Goal: Communication & Community: Answer question/provide support

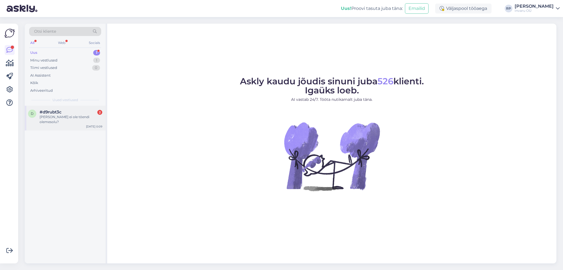
click at [43, 114] on span "#d9rubt3c" at bounding box center [51, 112] width 22 height 5
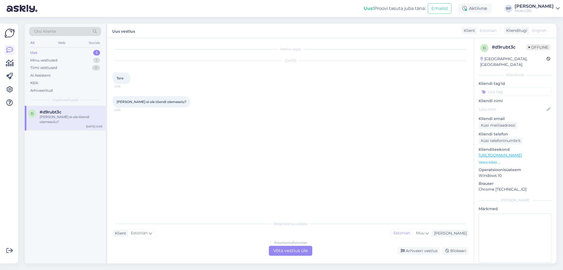
click at [301, 250] on div "Estonian to Estonian Võta vestlus üle" at bounding box center [290, 251] width 43 height 10
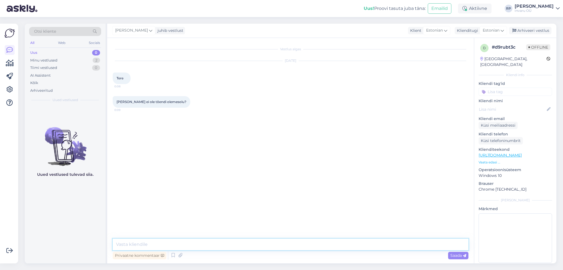
click at [190, 240] on textarea at bounding box center [291, 245] width 356 height 12
type textarea "Tere"
type textarea "[PERSON_NAME] on [PERSON_NAME] perenimi [PERSON_NAME] [PERSON_NAME] soovite?"
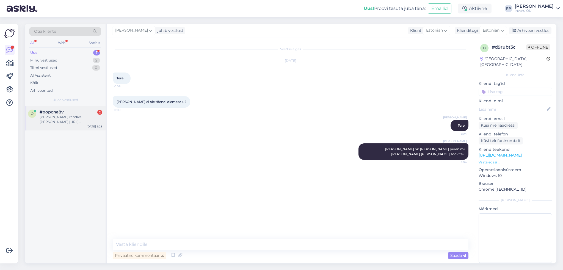
click at [63, 118] on div "[PERSON_NAME] rendiks [PERSON_NAME] [URL][DOMAIN_NAME] . Kas see on olemas Pete…" at bounding box center [71, 120] width 63 height 10
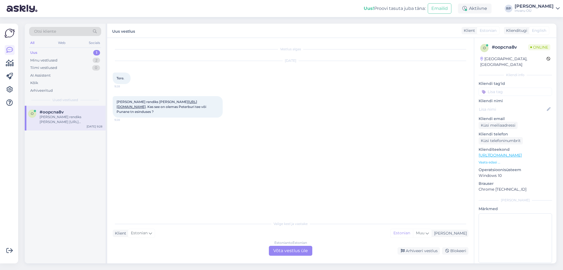
click at [292, 249] on div "Estonian to Estonian Võta vestlus üle" at bounding box center [290, 251] width 43 height 10
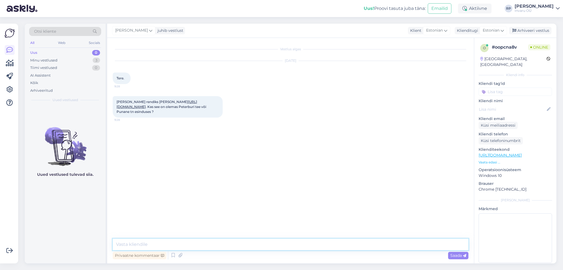
click at [189, 245] on textarea at bounding box center [291, 245] width 356 height 12
type textarea "Tere"
type textarea "Kargud on kohe saadaval 1 kark 0,17€/päev"
click at [455, 256] on span "Saada" at bounding box center [458, 255] width 16 height 5
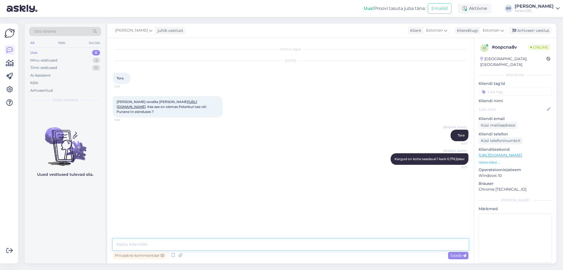
click at [139, 245] on textarea at bounding box center [291, 245] width 356 height 12
type textarea "2 karku umbes 10€ kuu"
click at [41, 60] on div "Minu vestlused" at bounding box center [43, 60] width 27 height 5
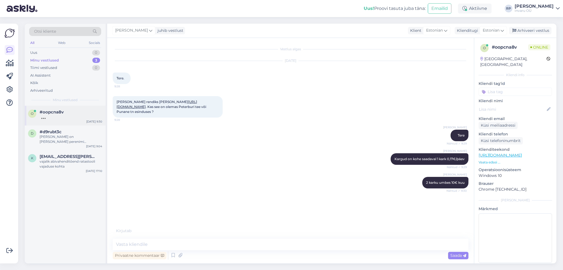
click at [49, 116] on div at bounding box center [71, 117] width 63 height 5
click at [49, 133] on span "#d9rubt3c" at bounding box center [51, 131] width 22 height 5
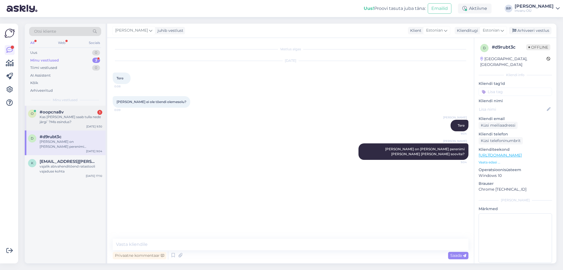
click at [60, 113] on span "#oopcna8v" at bounding box center [52, 112] width 24 height 5
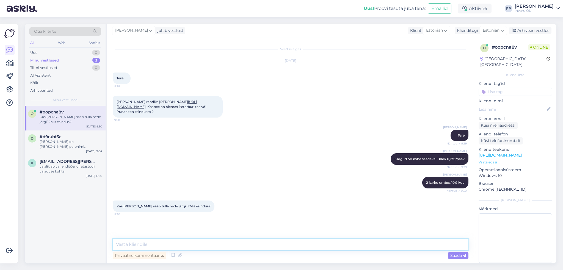
click at [131, 246] on textarea at bounding box center [291, 245] width 356 height 12
type textarea "oleme avatud 9,00-18,00 Punane 56 või Peterburi tee 14a või Mustamäe tee 6b"
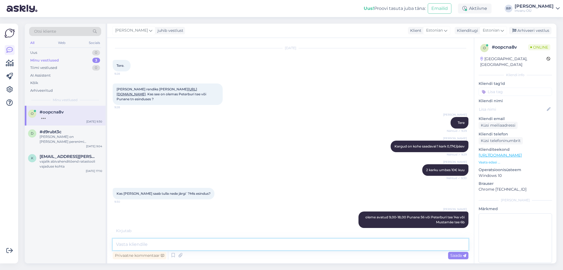
scroll to position [36, 0]
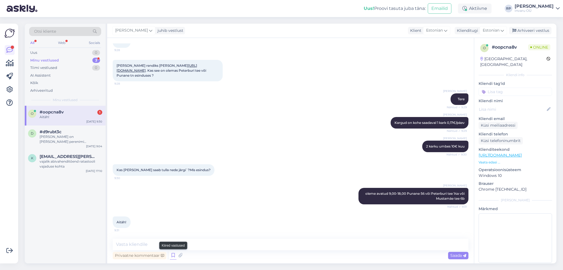
click at [175, 256] on icon at bounding box center [173, 255] width 7 height 8
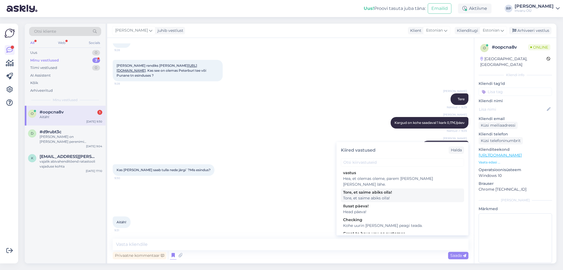
click at [380, 190] on div "Tore, et saime abiks olla!" at bounding box center [402, 193] width 119 height 6
type textarea "Tore, et saime abiks olla!"
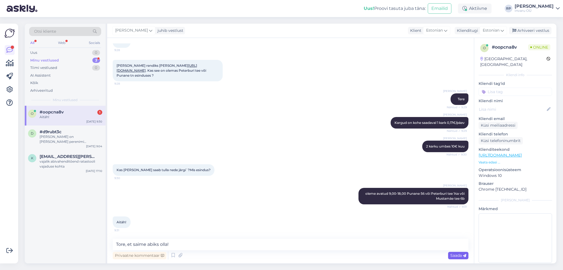
click at [461, 256] on span "Saada" at bounding box center [458, 255] width 16 height 5
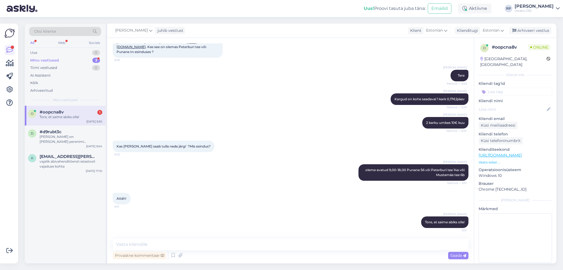
click at [68, 112] on div "#oopcna8v 1" at bounding box center [71, 112] width 63 height 5
click at [220, 247] on textarea at bounding box center [291, 245] width 356 height 12
click at [45, 137] on div "[PERSON_NAME] on [PERSON_NAME] perenimi [PERSON_NAME] [PERSON_NAME] soovite?" at bounding box center [71, 139] width 63 height 10
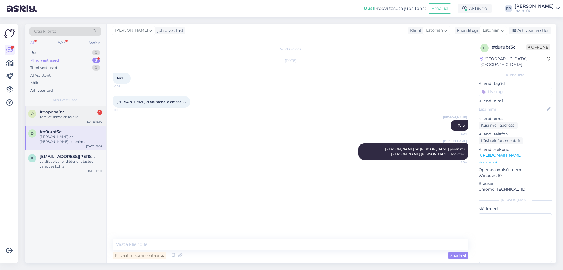
click at [46, 112] on span "#oopcna8v" at bounding box center [52, 112] width 24 height 5
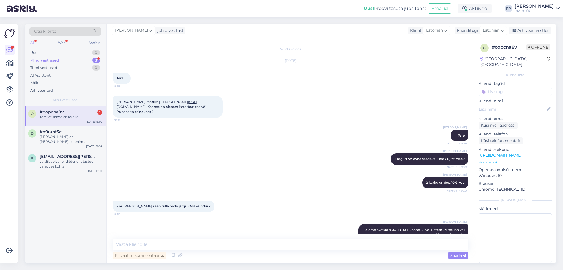
scroll to position [60, 0]
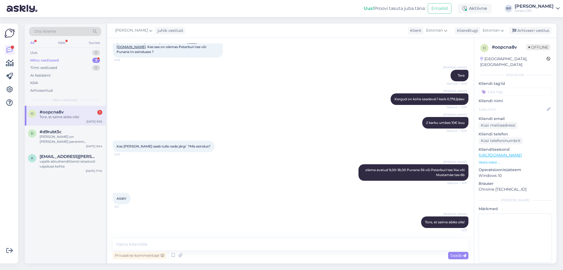
click at [46, 60] on div "Minu vestlused" at bounding box center [44, 60] width 29 height 5
click at [51, 113] on span "#oopcna8v" at bounding box center [52, 112] width 24 height 5
